Goal: Information Seeking & Learning: Learn about a topic

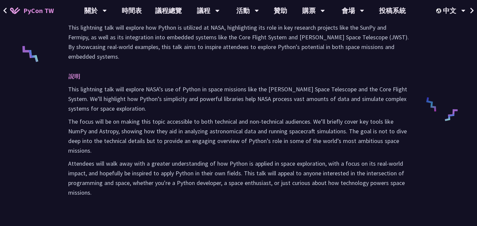
scroll to position [198, 0]
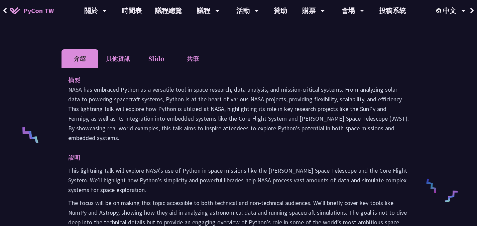
click at [152, 58] on li "Slido" at bounding box center [156, 58] width 37 height 18
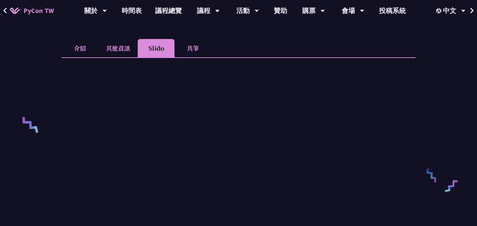
scroll to position [129, 0]
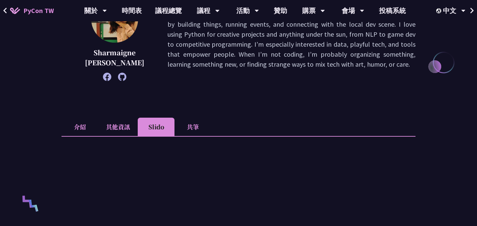
click at [81, 128] on li "介紹" at bounding box center [79, 127] width 37 height 18
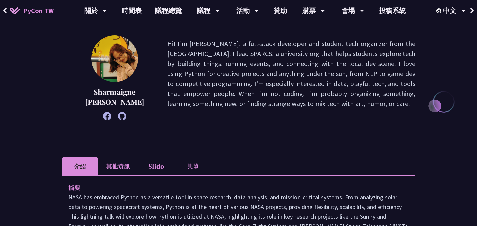
scroll to position [77, 0]
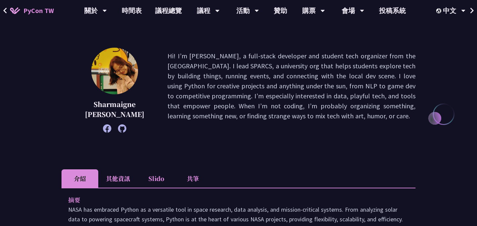
click at [154, 179] on li "Slido" at bounding box center [156, 179] width 37 height 18
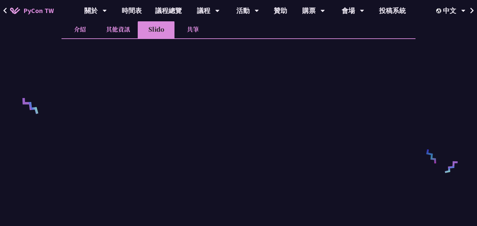
scroll to position [212, 0]
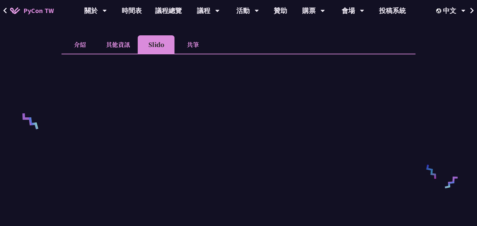
click at [30, 50] on div "Exploring NASA's Use of Python: Applications in Space Research and Data Analysi…" at bounding box center [238, 103] width 477 height 630
click at [83, 48] on li "介紹" at bounding box center [79, 44] width 37 height 18
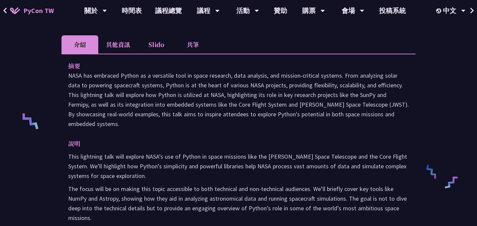
click at [164, 41] on li "Slido" at bounding box center [156, 44] width 37 height 18
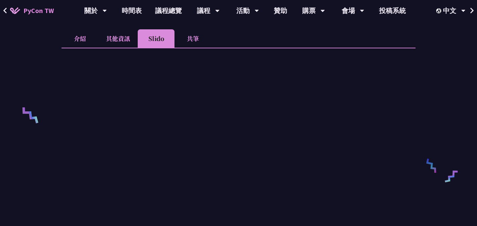
scroll to position [198, 0]
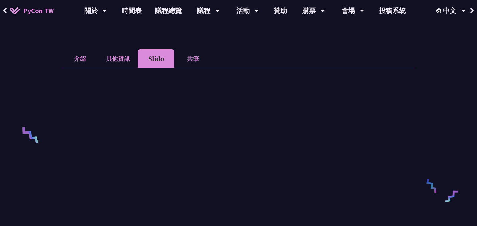
click at [117, 55] on li "其他資訊" at bounding box center [117, 58] width 39 height 18
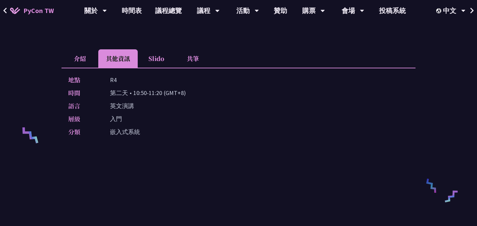
click at [83, 56] on li "介紹" at bounding box center [79, 58] width 37 height 18
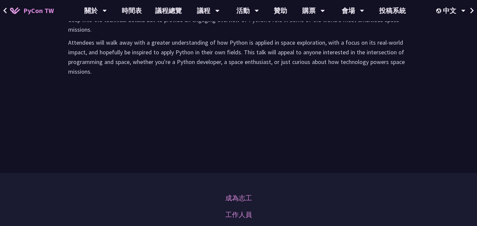
scroll to position [97, 0]
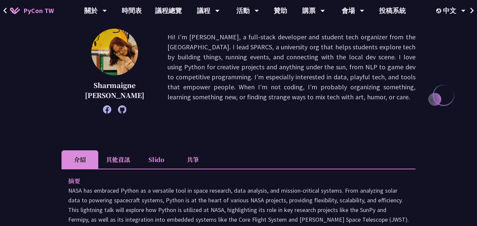
click at [155, 159] on li "Slido" at bounding box center [156, 160] width 37 height 18
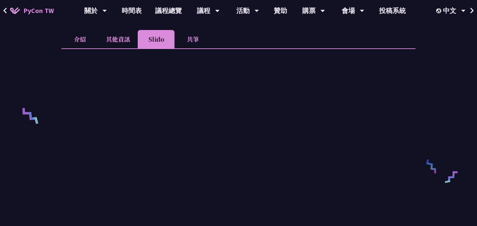
scroll to position [231, 0]
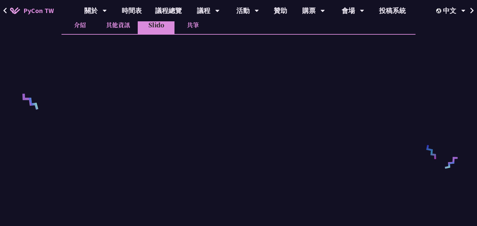
click at [442, 124] on div "Exploring NASA's Use of Python: Applications in Space Research and Data Analysi…" at bounding box center [238, 84] width 477 height 630
click at [79, 26] on li "介紹" at bounding box center [79, 25] width 37 height 18
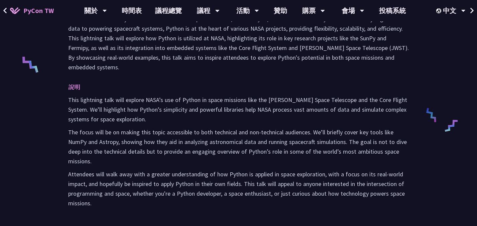
scroll to position [0, 0]
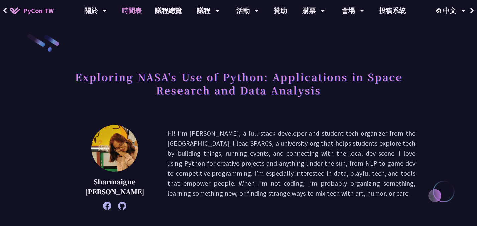
click at [131, 8] on link "時間表" at bounding box center [131, 10] width 33 height 21
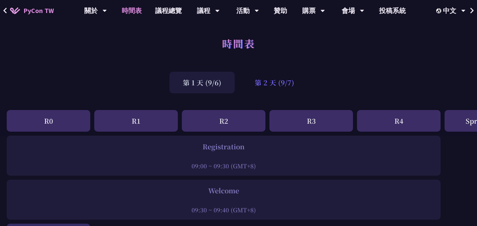
click at [273, 85] on div "第 2 天 (9/7)" at bounding box center [274, 83] width 66 height 22
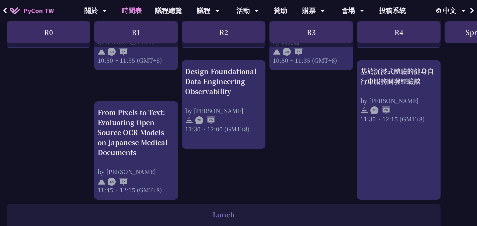
scroll to position [362, 0]
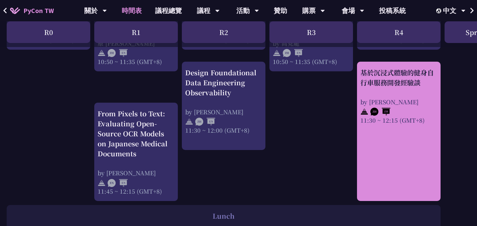
click at [388, 101] on div "by [PERSON_NAME]" at bounding box center [398, 102] width 77 height 8
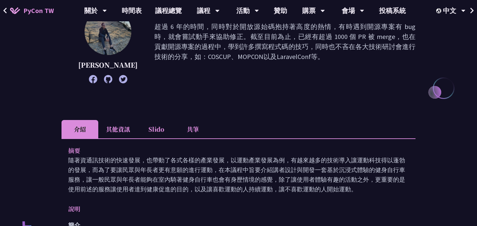
scroll to position [124, 0]
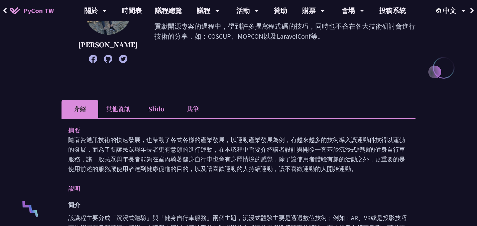
click at [121, 113] on li "其他資訊" at bounding box center [117, 109] width 39 height 18
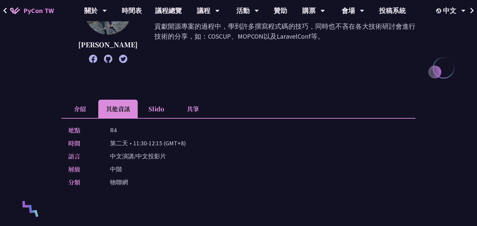
click at [156, 106] on li "Slido" at bounding box center [156, 109] width 37 height 18
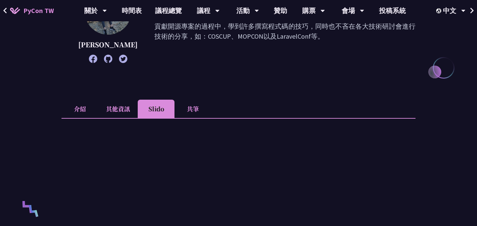
click at [79, 110] on li "介紹" at bounding box center [79, 109] width 37 height 18
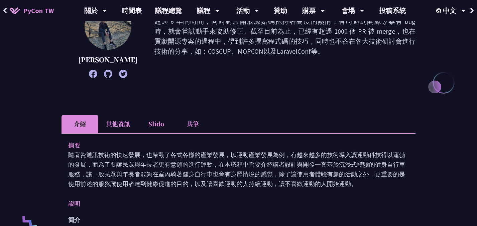
scroll to position [157, 0]
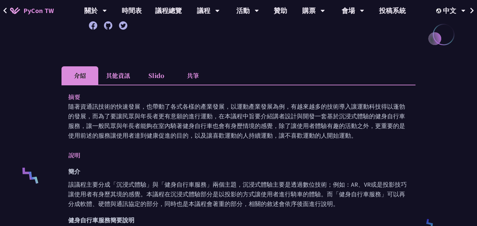
click at [153, 73] on li "Slido" at bounding box center [156, 75] width 37 height 18
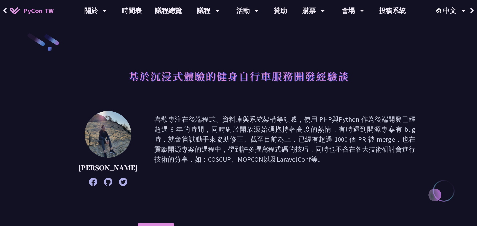
scroll to position [0, 0]
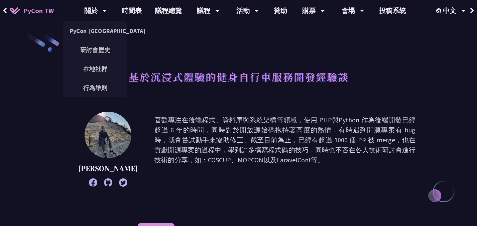
click at [37, 11] on span "PyCon TW" at bounding box center [38, 11] width 30 height 10
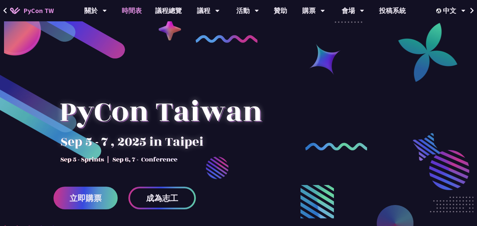
click at [136, 14] on link "時間表" at bounding box center [131, 10] width 33 height 21
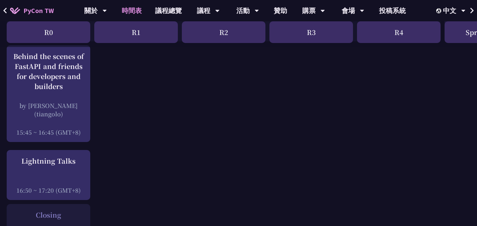
scroll to position [976, 0]
